Goal: Navigation & Orientation: Find specific page/section

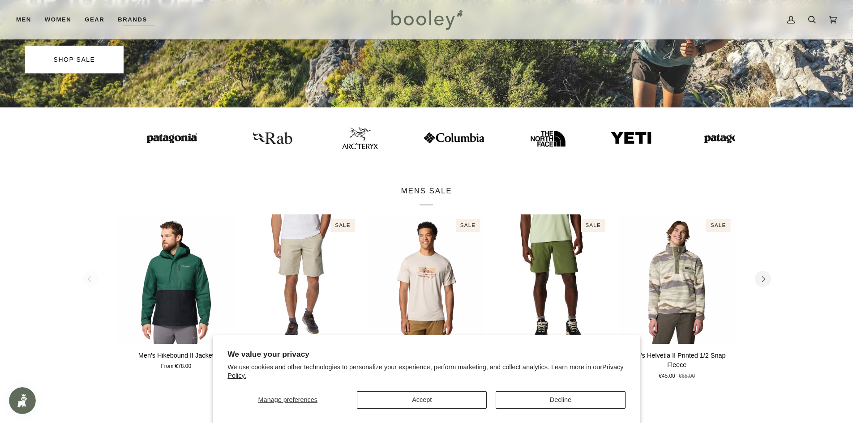
click at [616, 138] on img at bounding box center [631, 138] width 43 height 14
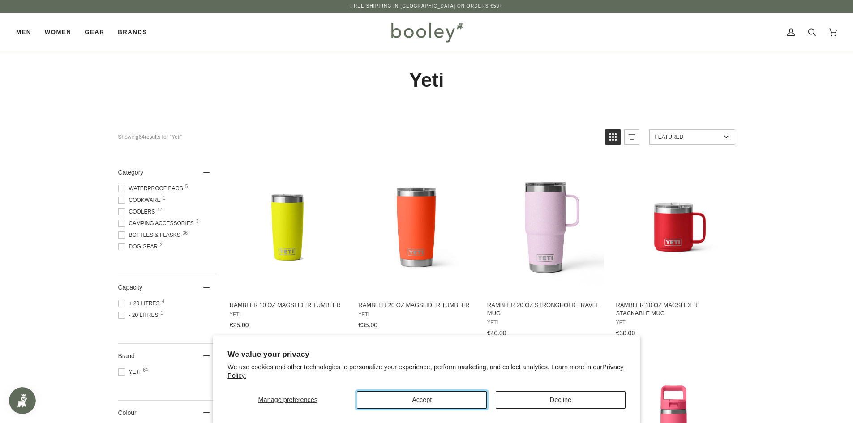
click at [464, 399] on button "Accept" at bounding box center [422, 400] width 130 height 17
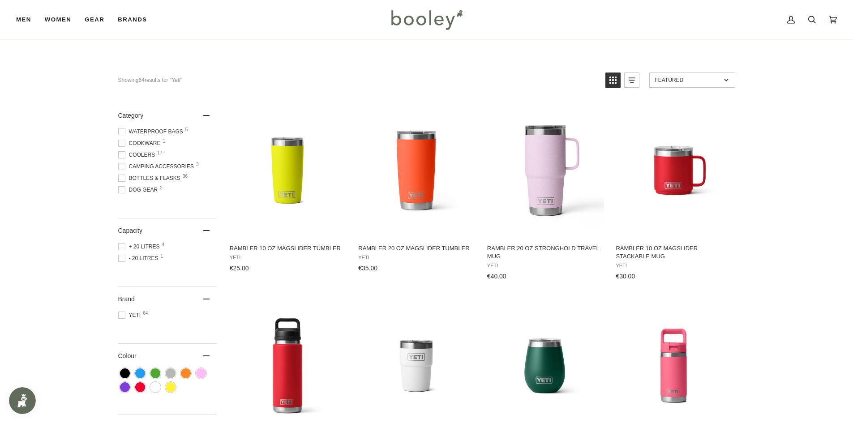
scroll to position [45, 0]
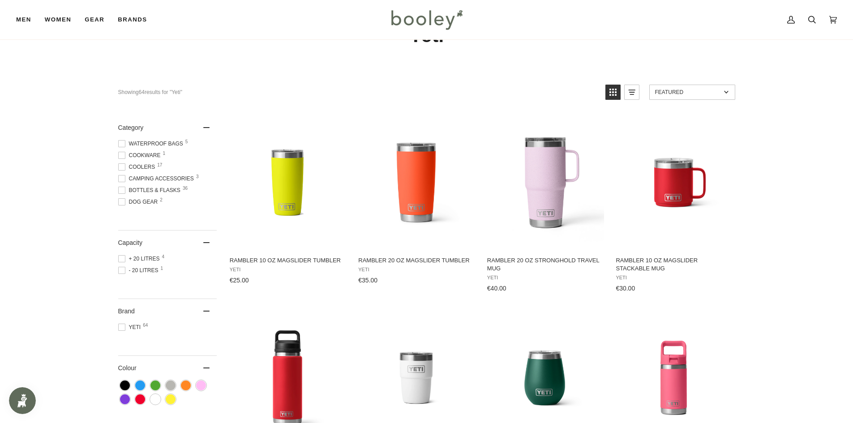
click at [122, 167] on span at bounding box center [121, 166] width 7 height 7
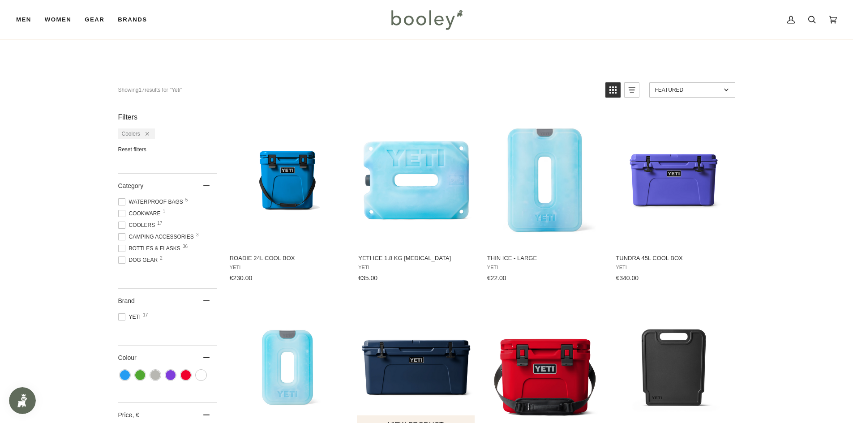
scroll to position [45, 0]
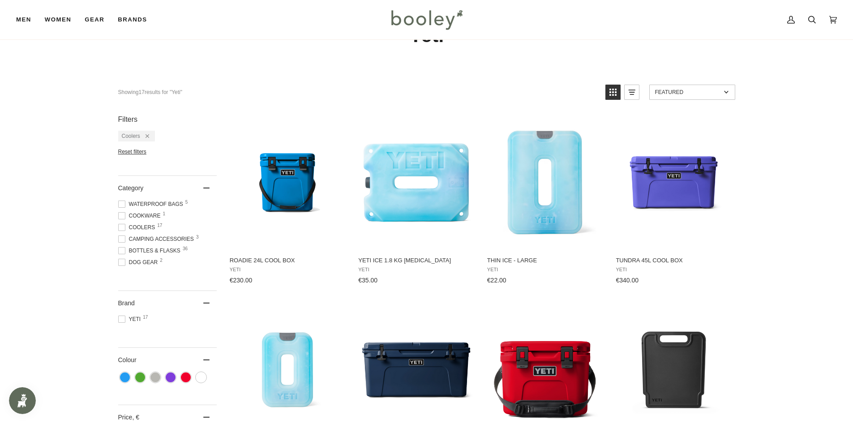
scroll to position [34, 0]
